Goal: Obtain resource: Obtain resource

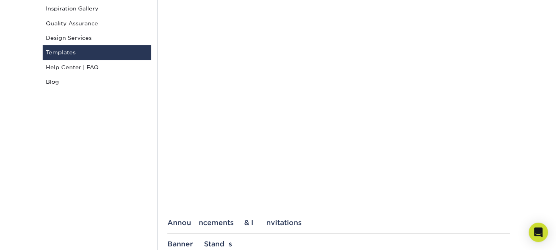
scroll to position [149, 0]
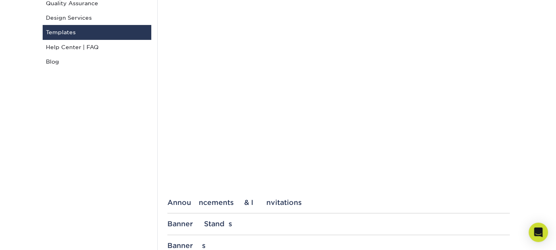
drag, startPoint x: 561, startPoint y: 20, endPoint x: 561, endPoint y: 46, distance: 26.5
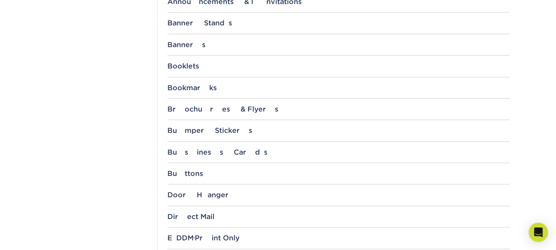
scroll to position [402, 0]
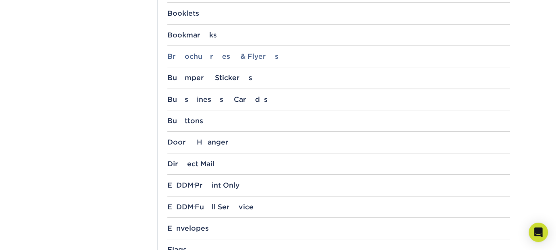
click at [178, 55] on div "Brochures & Flyers" at bounding box center [338, 56] width 342 height 8
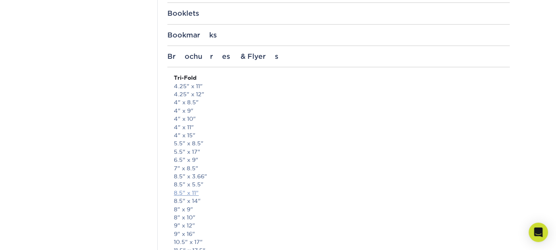
click at [192, 192] on link "8.5" x 11"" at bounding box center [186, 192] width 25 height 6
